Goal: Information Seeking & Learning: Learn about a topic

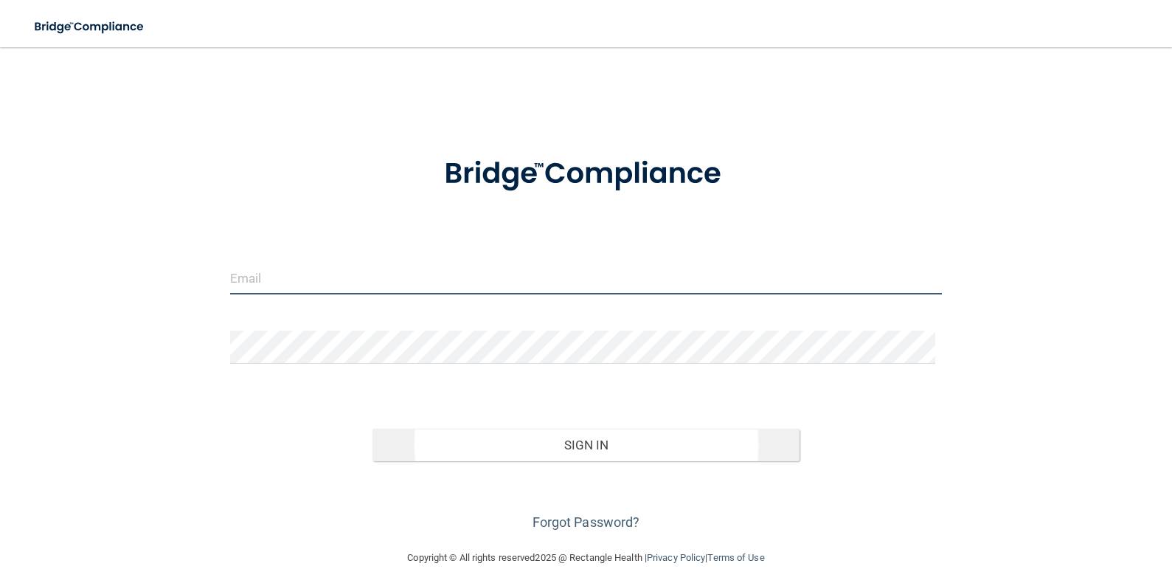
type input "[EMAIL_ADDRESS][DOMAIN_NAME]"
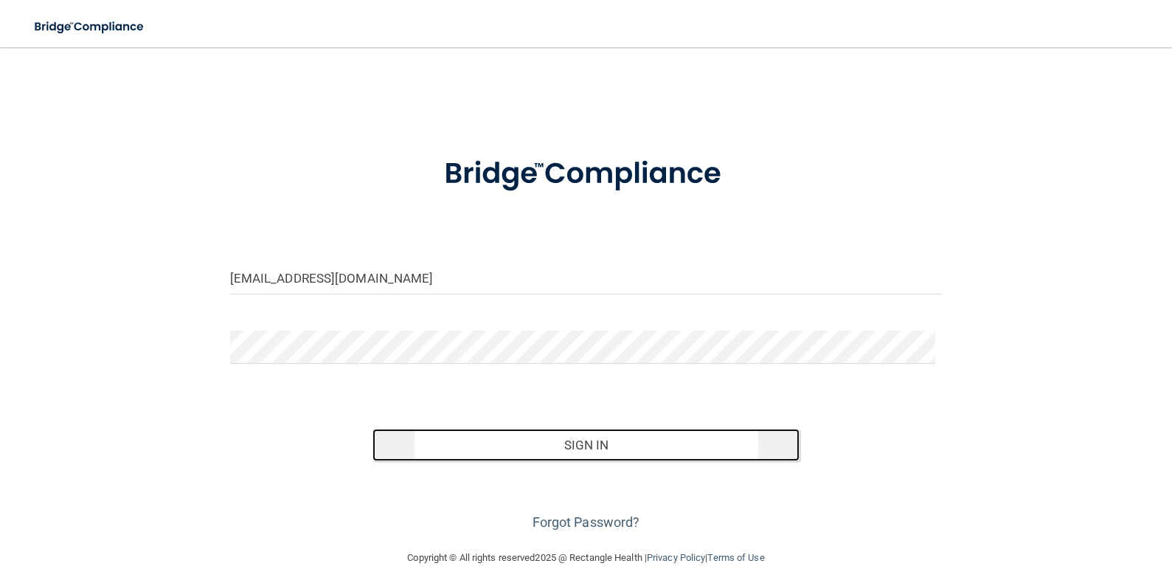
click at [580, 447] on button "Sign In" at bounding box center [585, 445] width 427 height 32
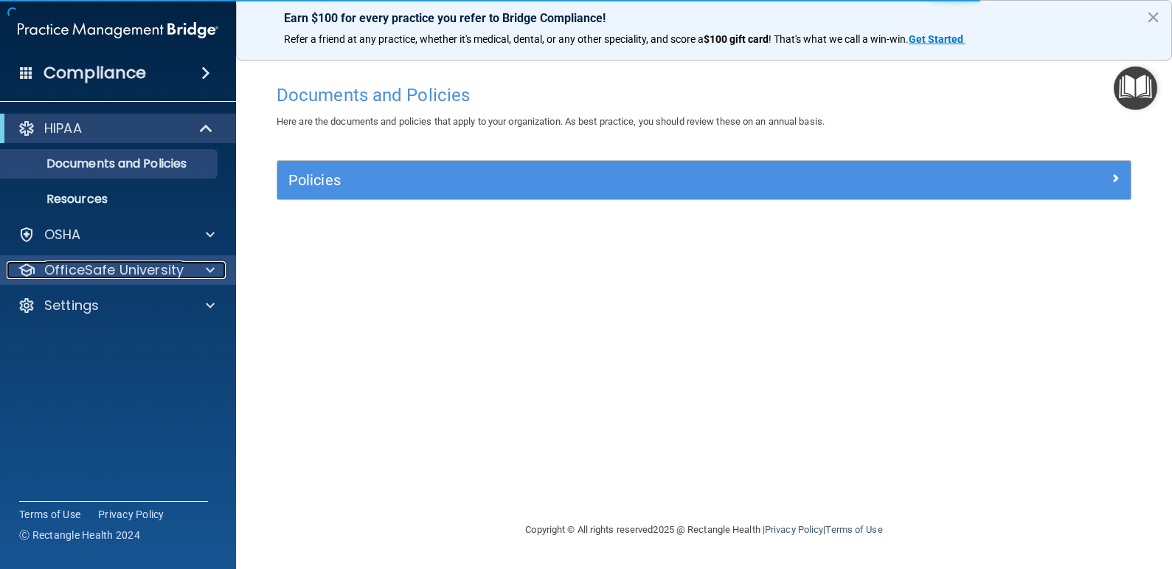
click at [109, 266] on p "OfficeSafe University" at bounding box center [113, 270] width 139 height 18
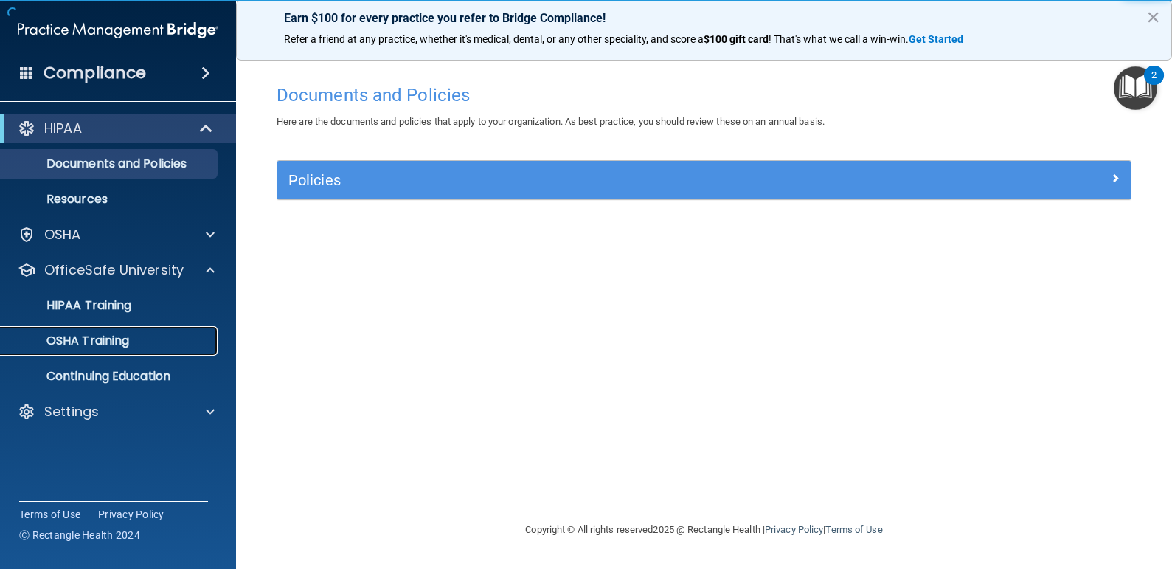
click at [117, 345] on p "OSHA Training" at bounding box center [69, 340] width 119 height 15
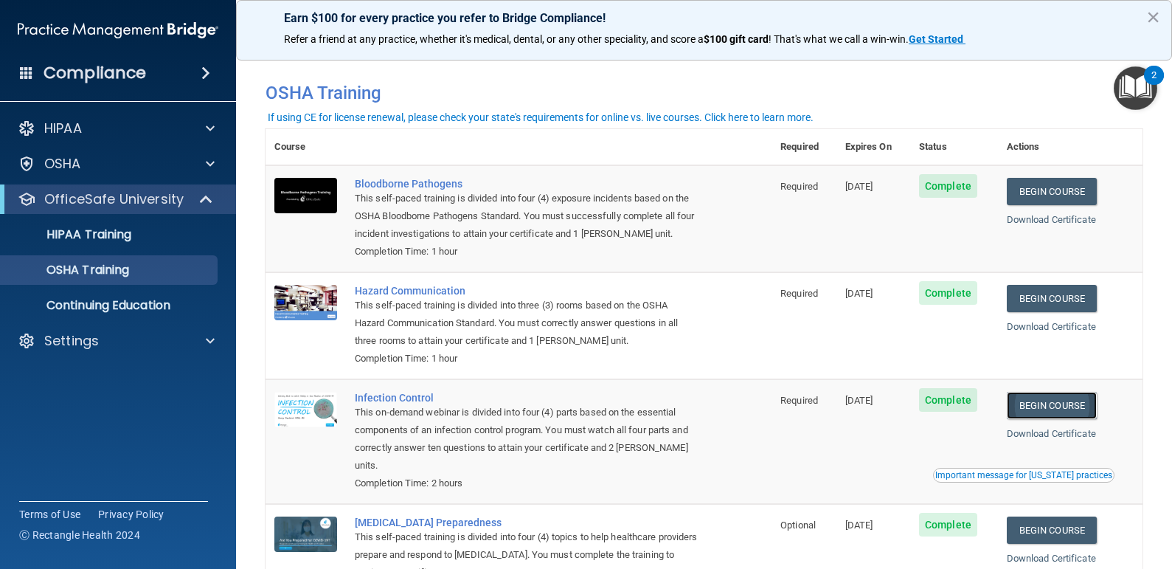
click at [1060, 406] on link "Begin Course" at bounding box center [1052, 405] width 90 height 27
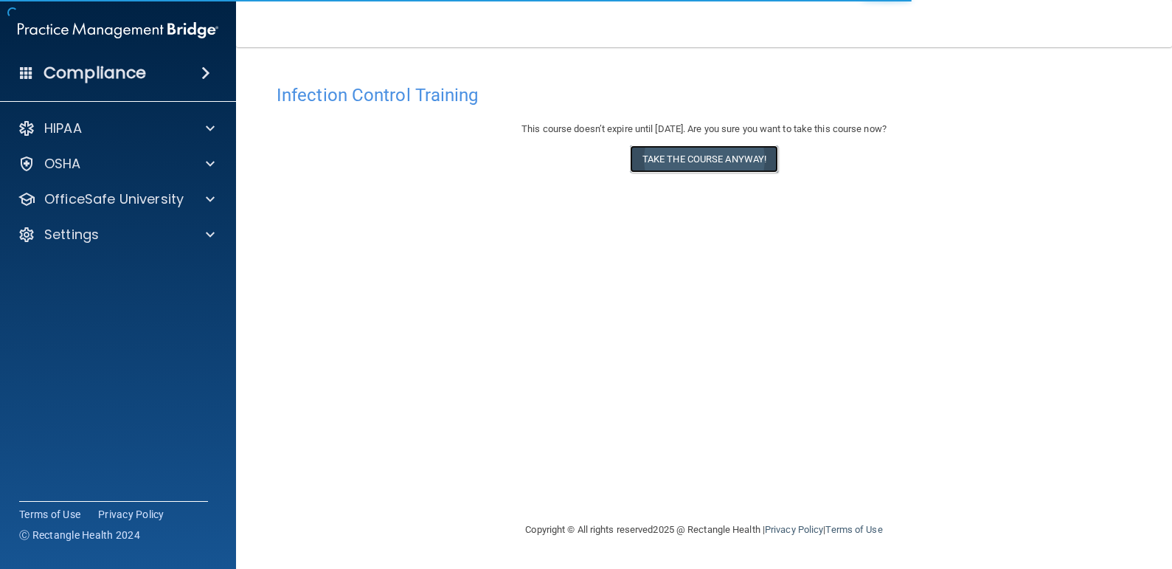
click at [727, 163] on button "Take the course anyway!" at bounding box center [704, 158] width 148 height 27
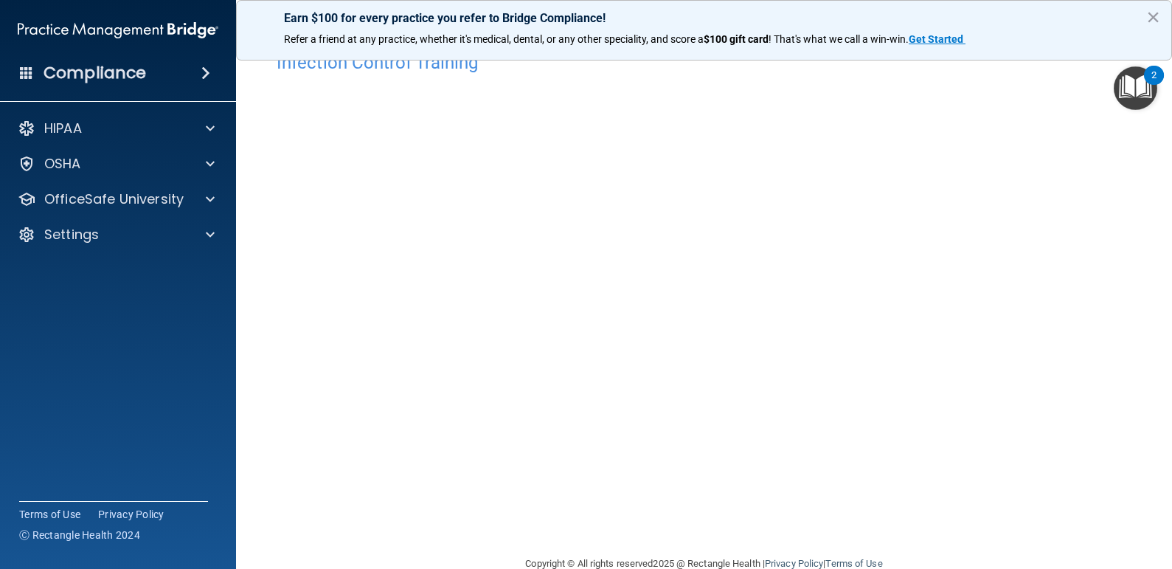
scroll to position [63, 0]
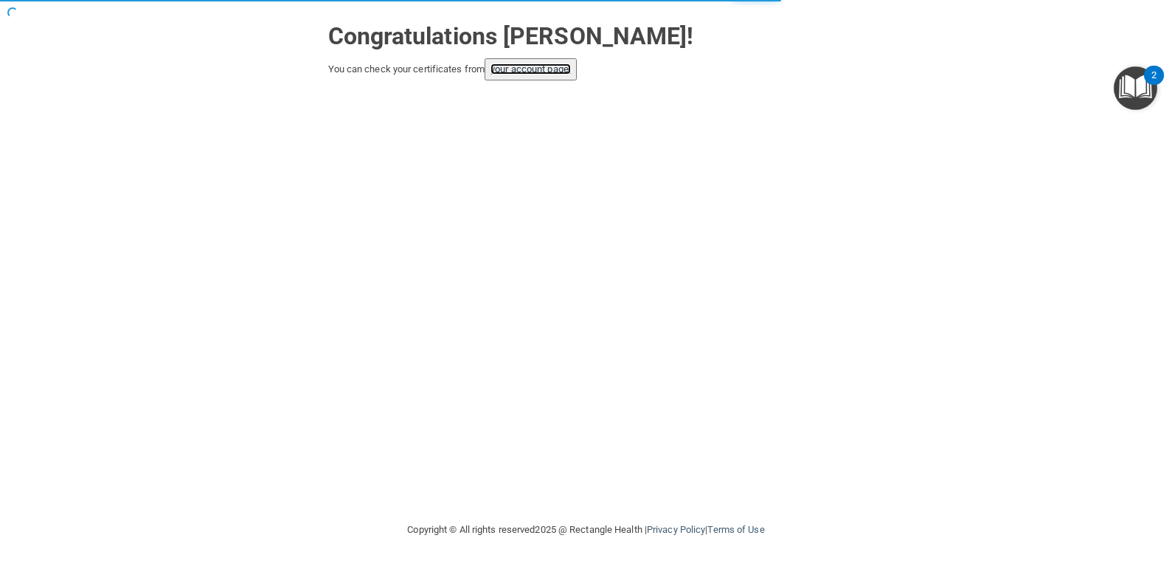
click at [516, 69] on link "your account page!" at bounding box center [530, 68] width 80 height 11
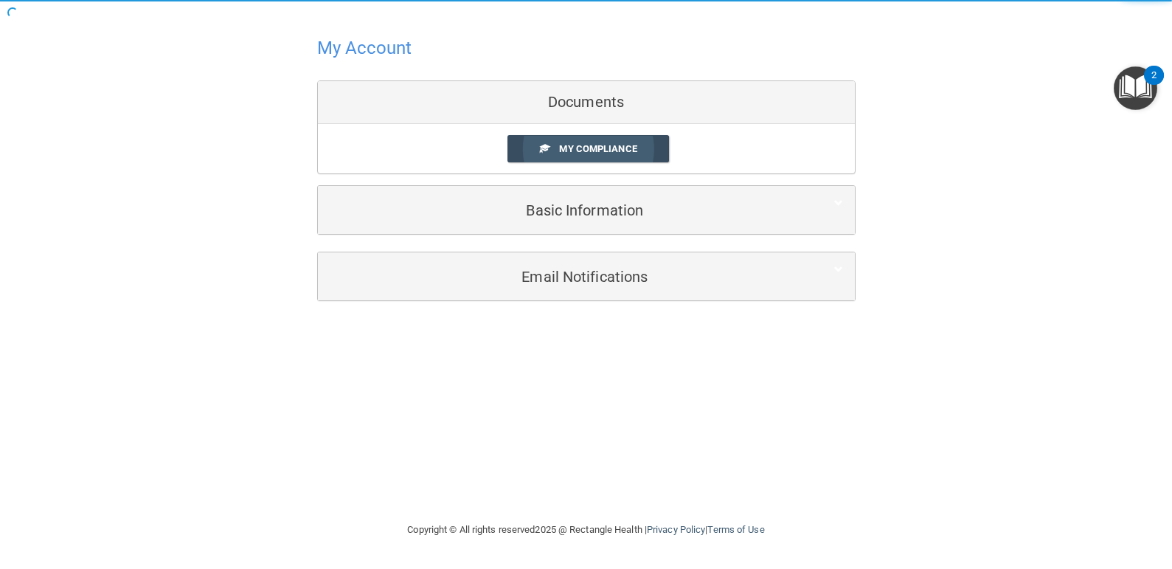
click at [578, 153] on span "My Compliance" at bounding box center [597, 148] width 77 height 11
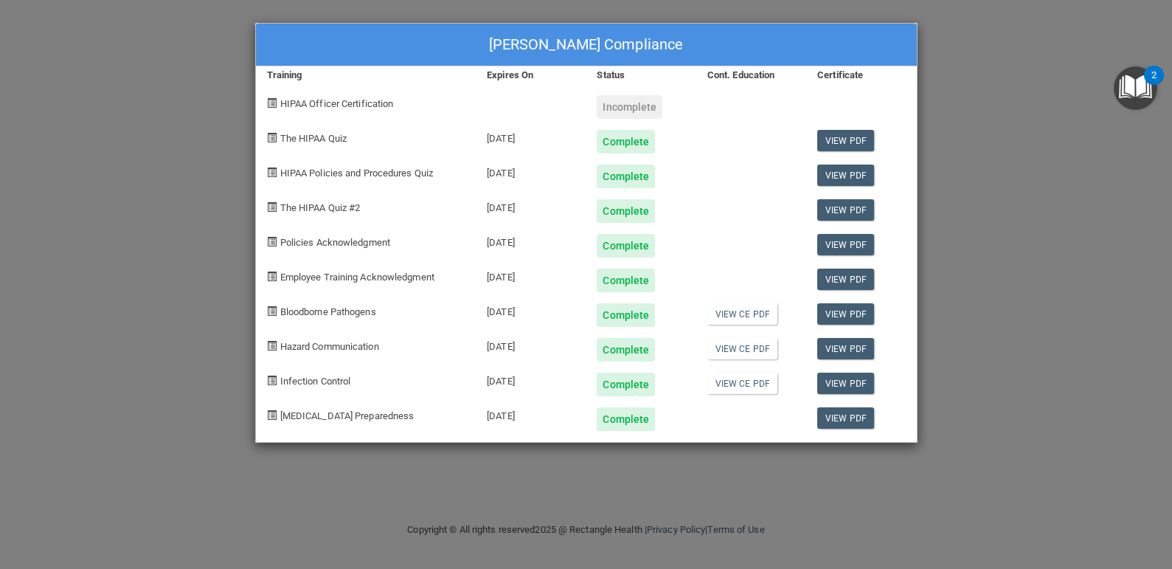
click at [597, 151] on div "Kathryn N Hagford's Compliance Training Expires On Status Cont. Education Certi…" at bounding box center [586, 233] width 662 height 420
click at [749, 384] on link "View CE PDF" at bounding box center [742, 382] width 70 height 21
drag, startPoint x: 166, startPoint y: 221, endPoint x: 174, endPoint y: 118, distance: 102.8
click at [167, 220] on div "Kathryn N Hagford's Compliance Training Expires On Status Cont. Education Certi…" at bounding box center [586, 284] width 1172 height 569
